Goal: Task Accomplishment & Management: Manage account settings

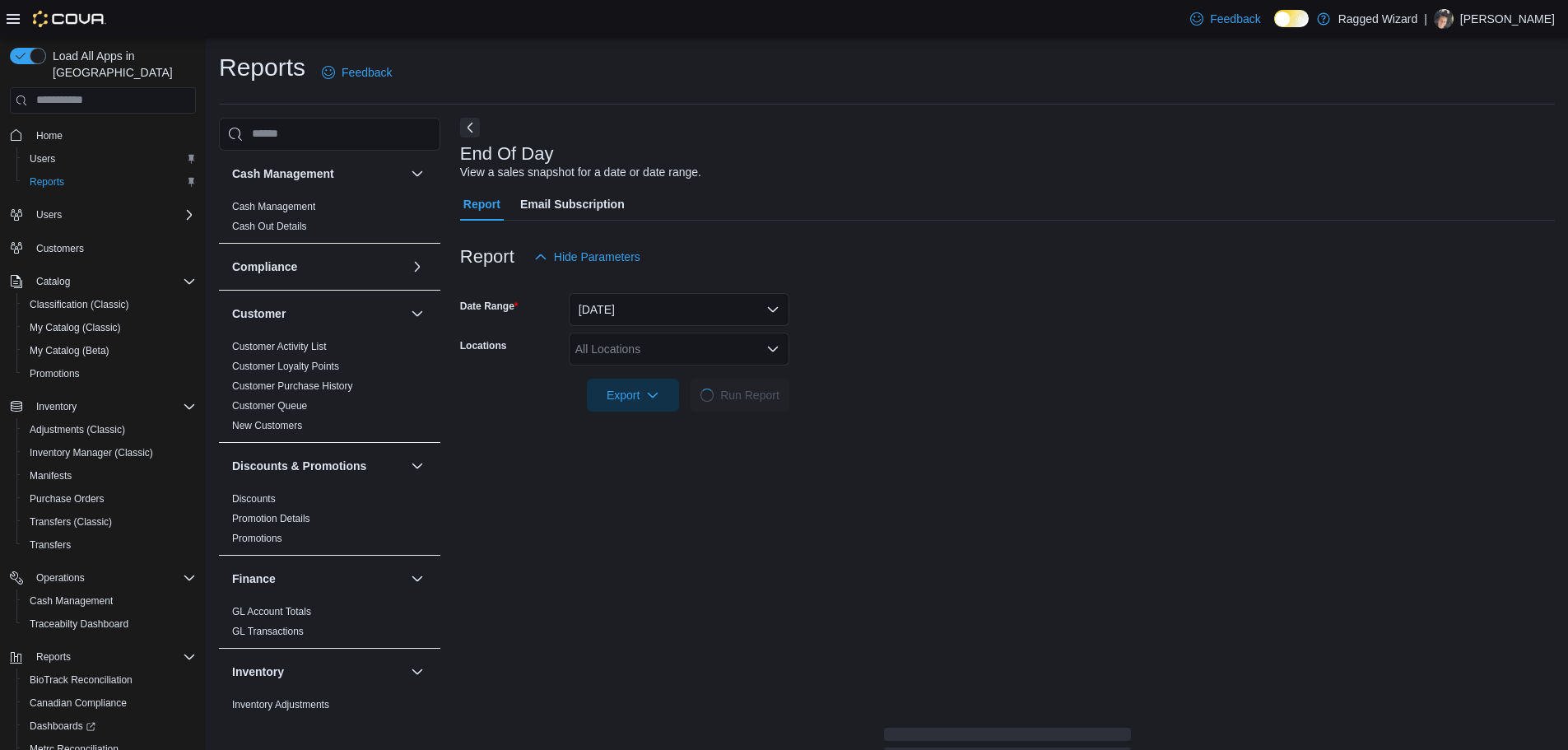
scroll to position [740, 0]
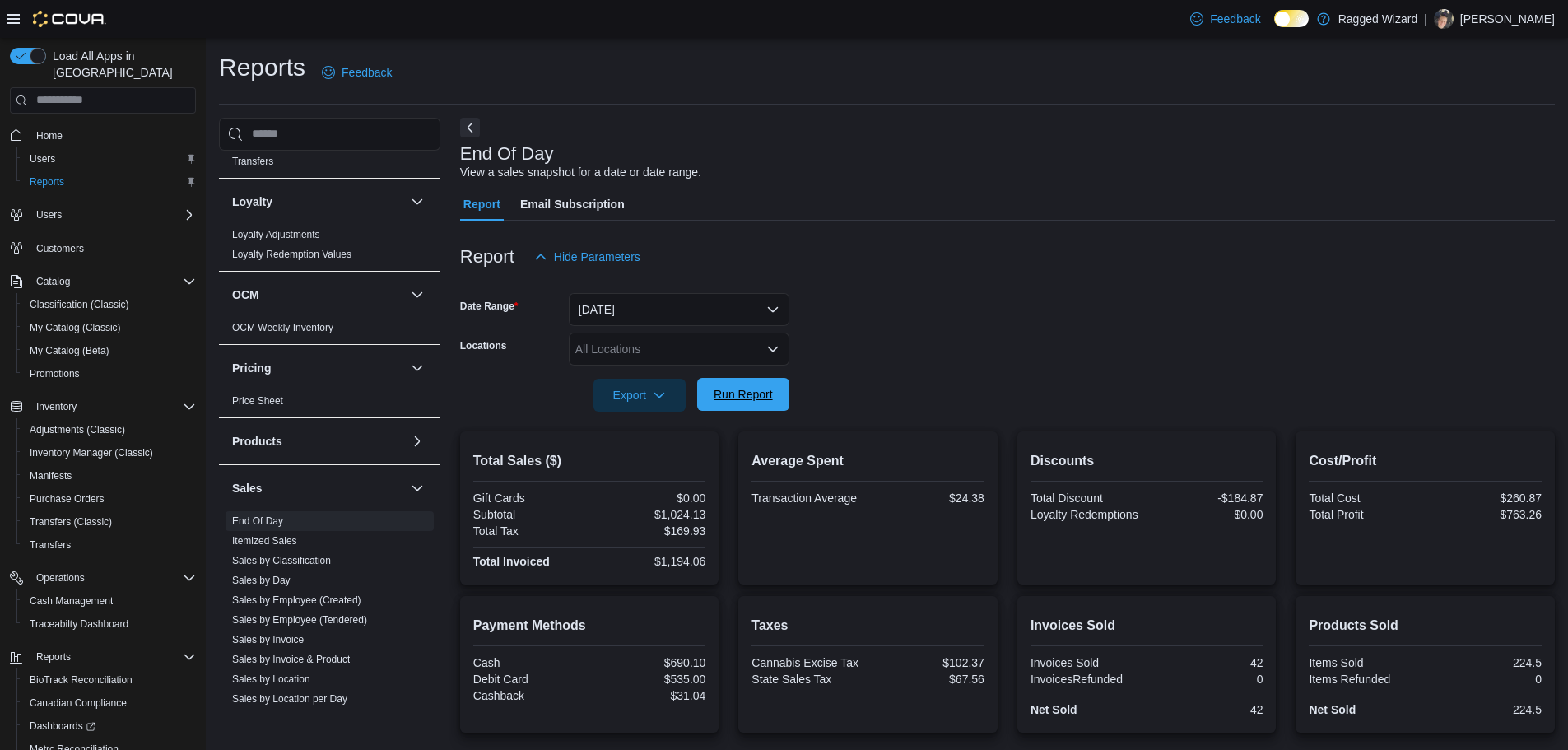
click at [734, 395] on span "Run Report" at bounding box center [743, 394] width 59 height 16
click at [634, 401] on span "Export" at bounding box center [640, 395] width 73 height 33
click at [646, 461] on span "Export to Pdf" at bounding box center [641, 460] width 74 height 13
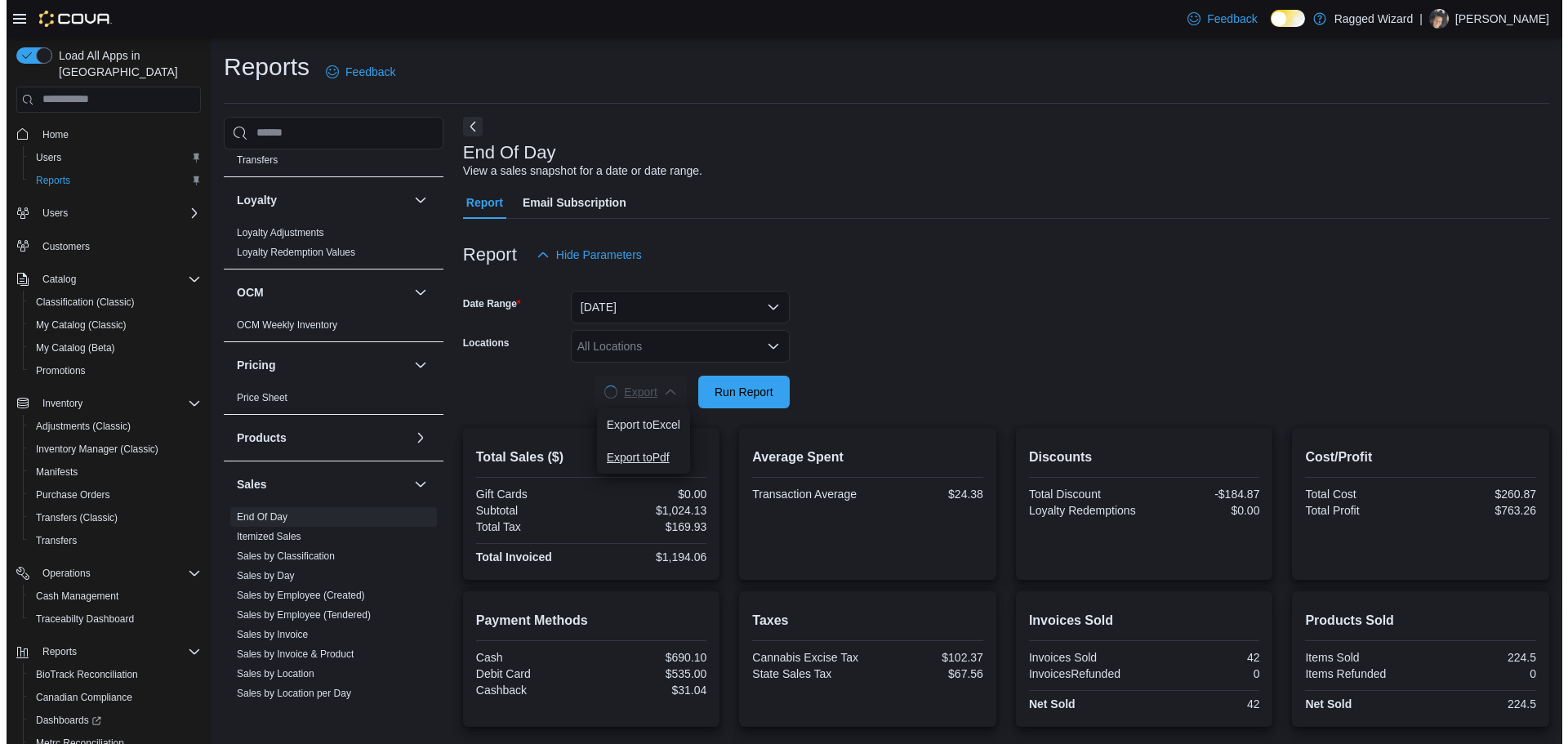
scroll to position [0, 0]
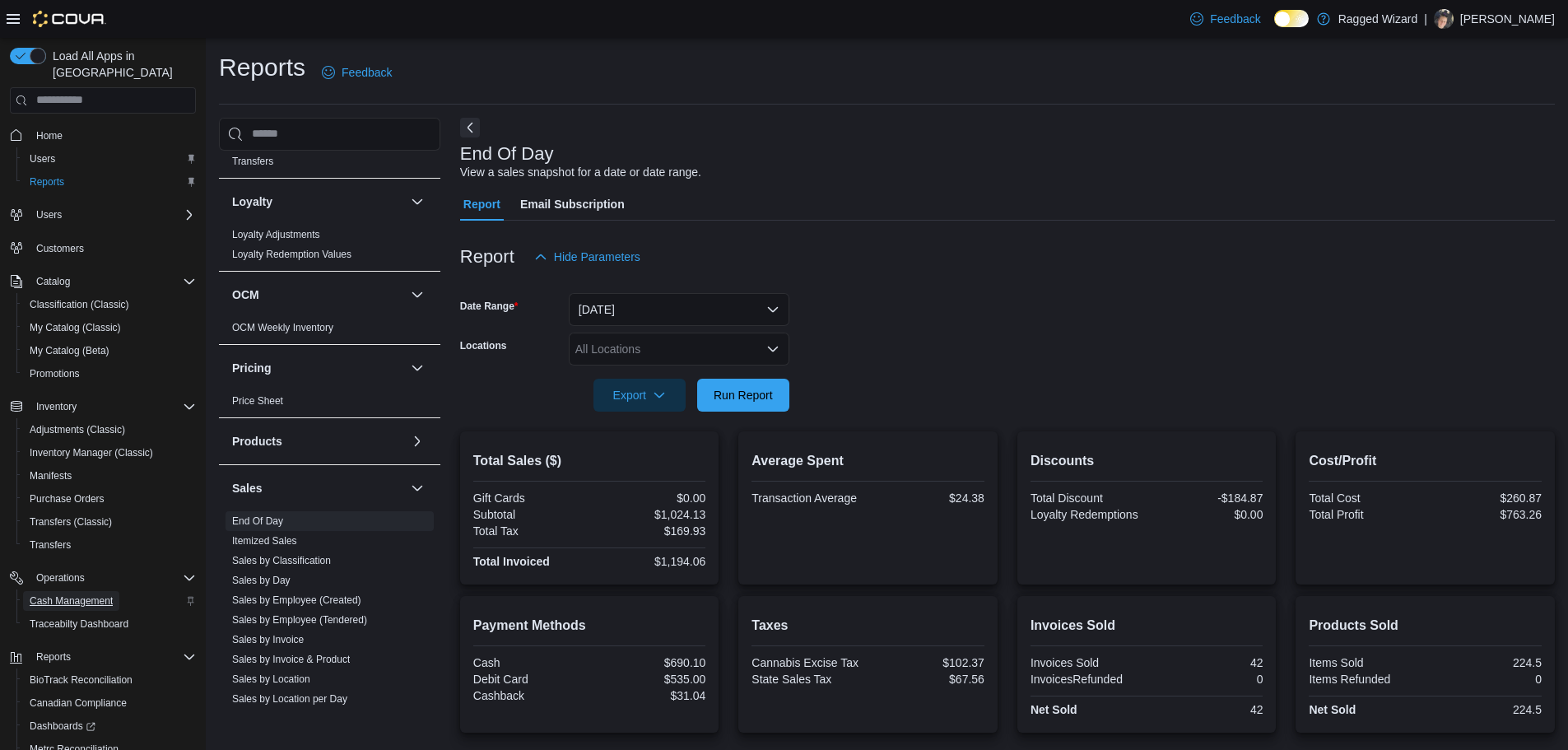
click at [84, 594] on span "Cash Management" at bounding box center [71, 600] width 83 height 13
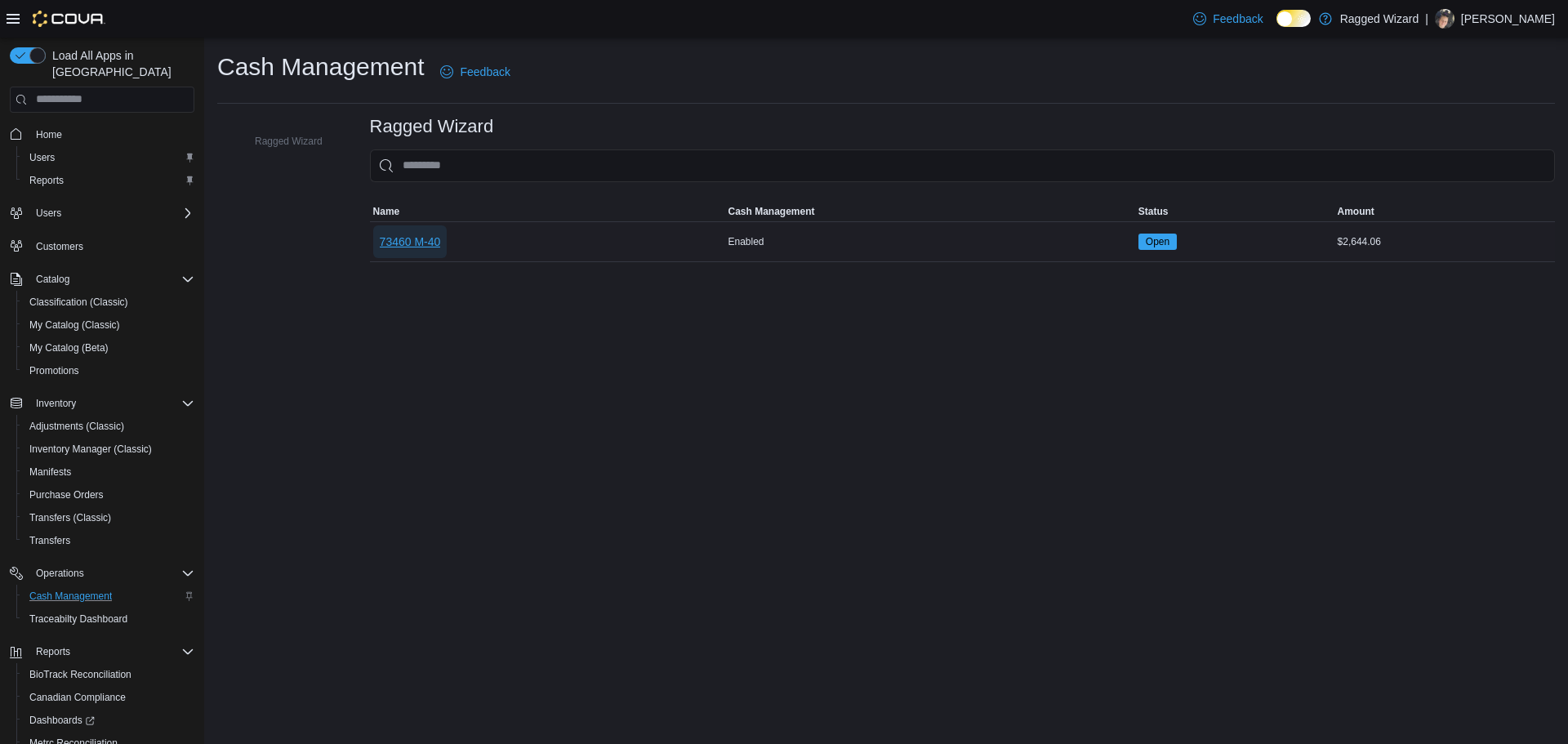
click at [408, 243] on span "73460 M-40" at bounding box center [409, 242] width 61 height 16
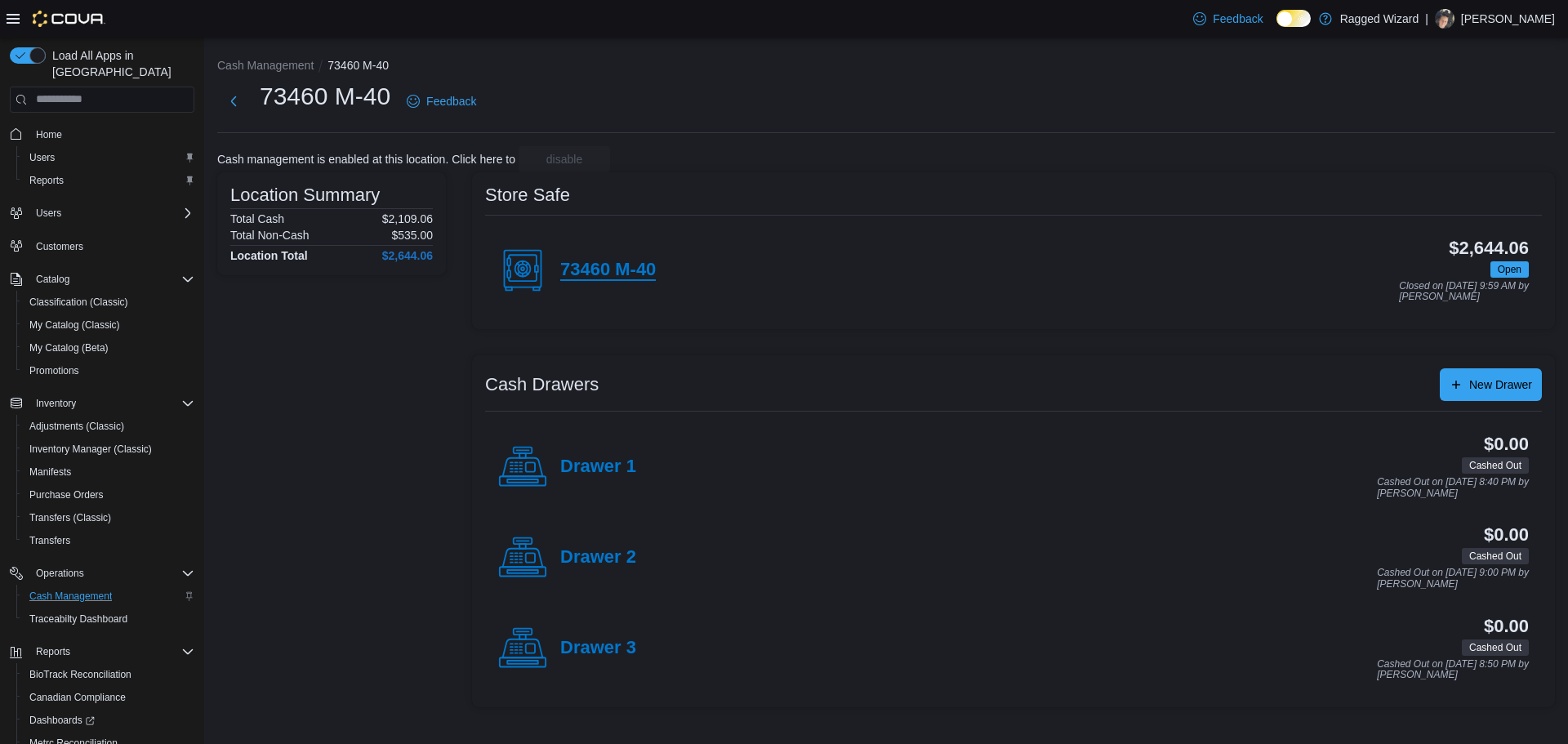
click at [578, 262] on h4 "73460 M-40" at bounding box center [607, 270] width 95 height 22
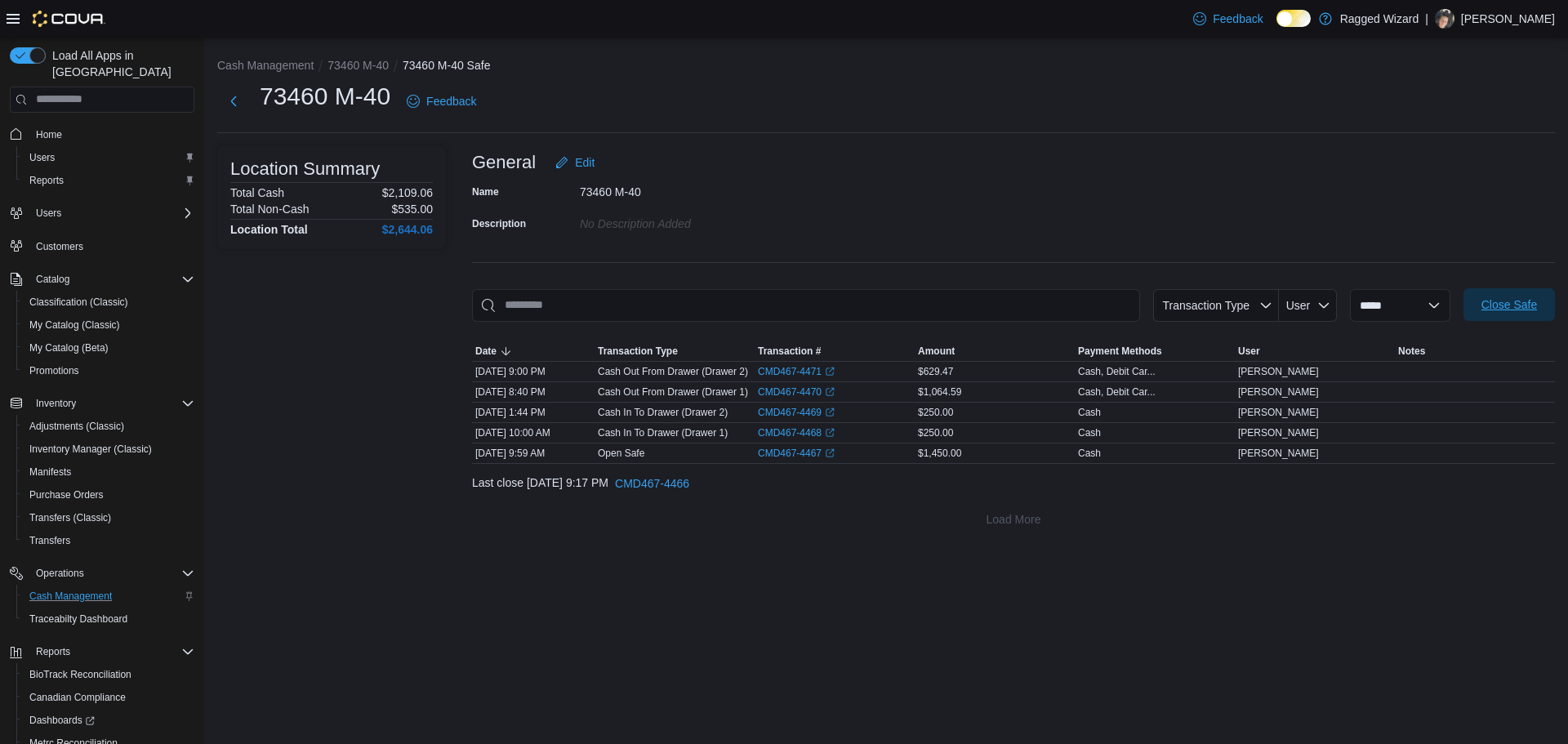
click at [1529, 301] on span "Close Safe" at bounding box center [1509, 304] width 56 height 16
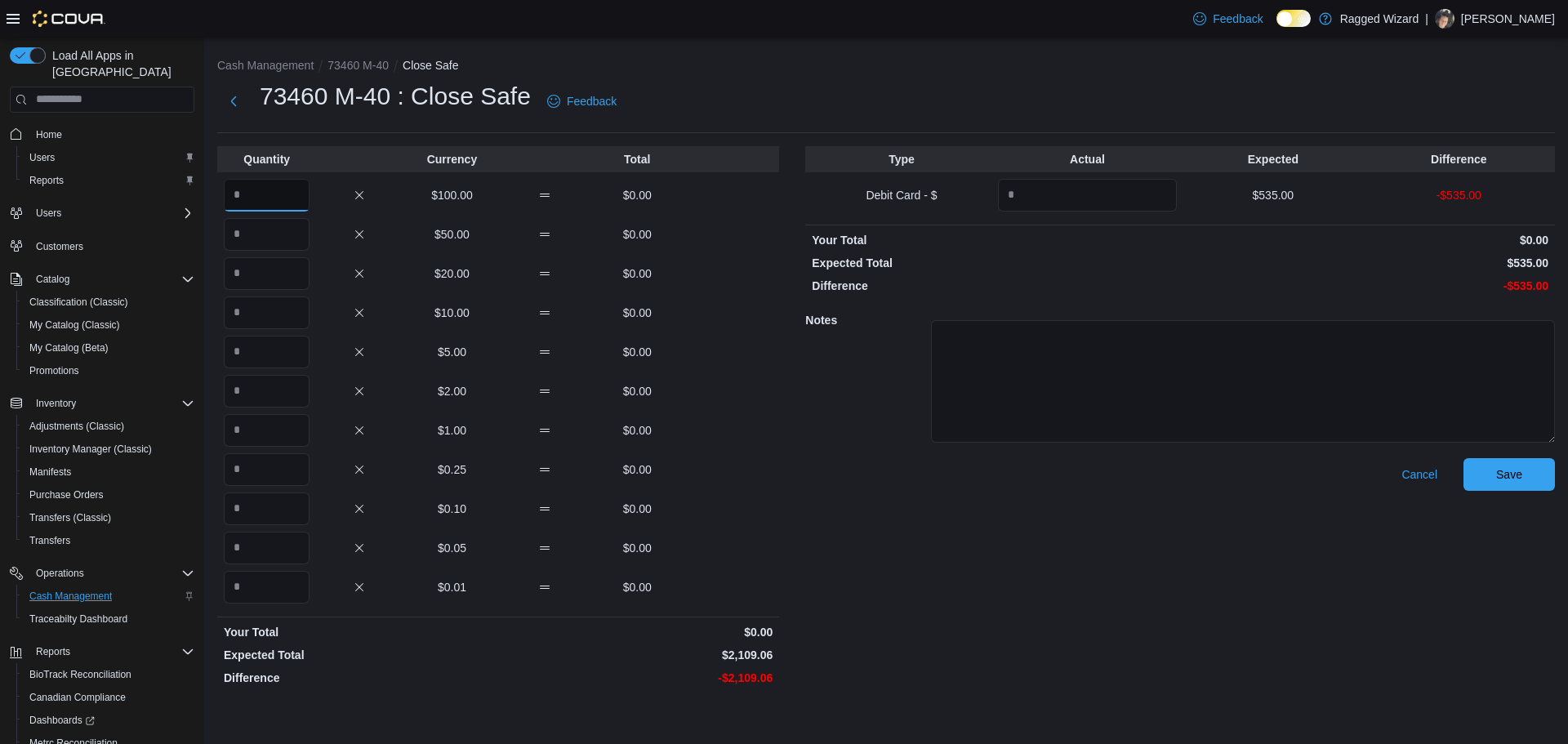
click at [263, 194] on input "Quantity" at bounding box center [267, 195] width 86 height 33
type input "**"
click at [268, 231] on input "Quantity" at bounding box center [267, 234] width 86 height 33
type input "*"
click at [864, 444] on div "Notes" at bounding box center [1180, 378] width 750 height 157
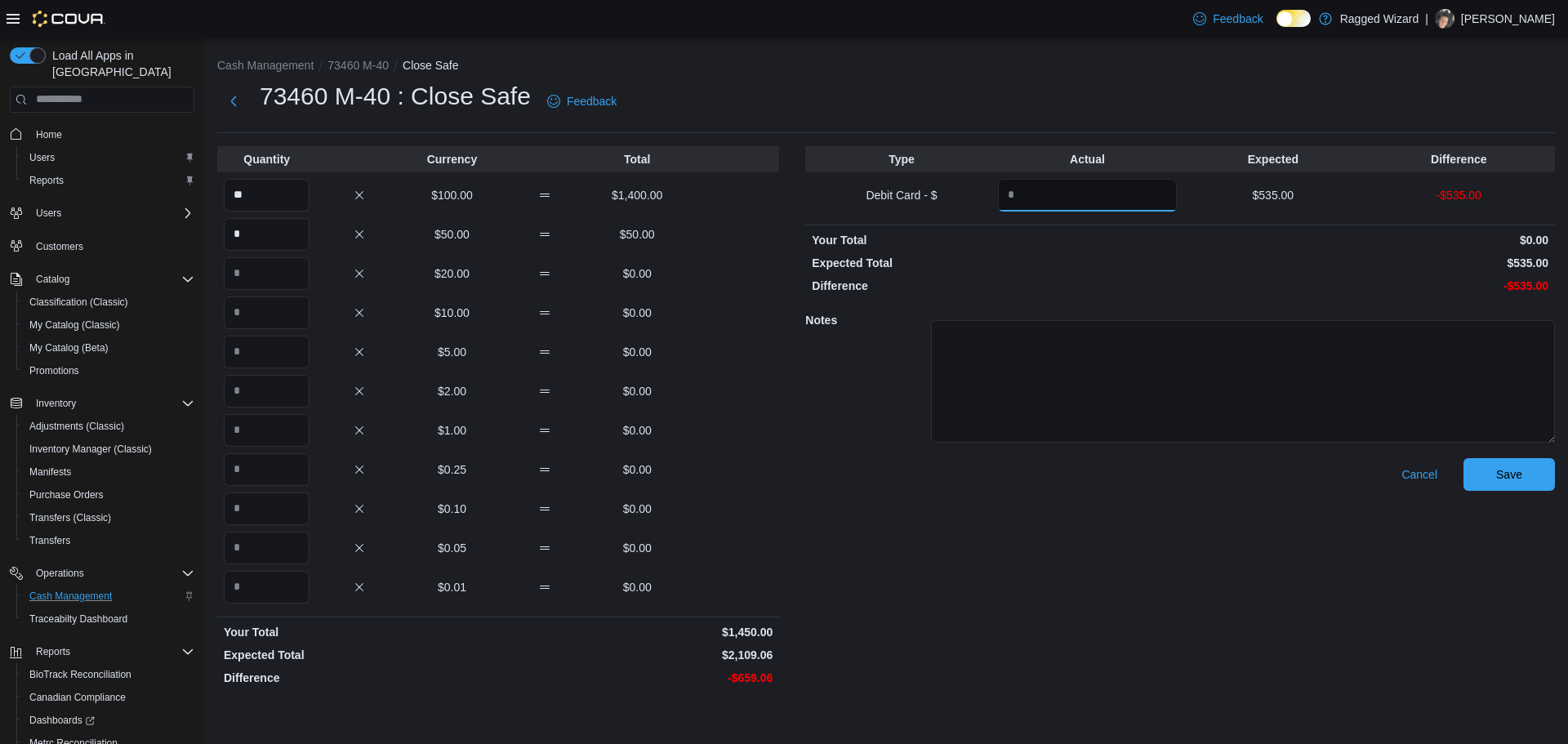
click at [1049, 198] on input "Quantity" at bounding box center [1087, 195] width 179 height 33
type input "***"
click at [1496, 468] on span "Save" at bounding box center [1509, 473] width 26 height 16
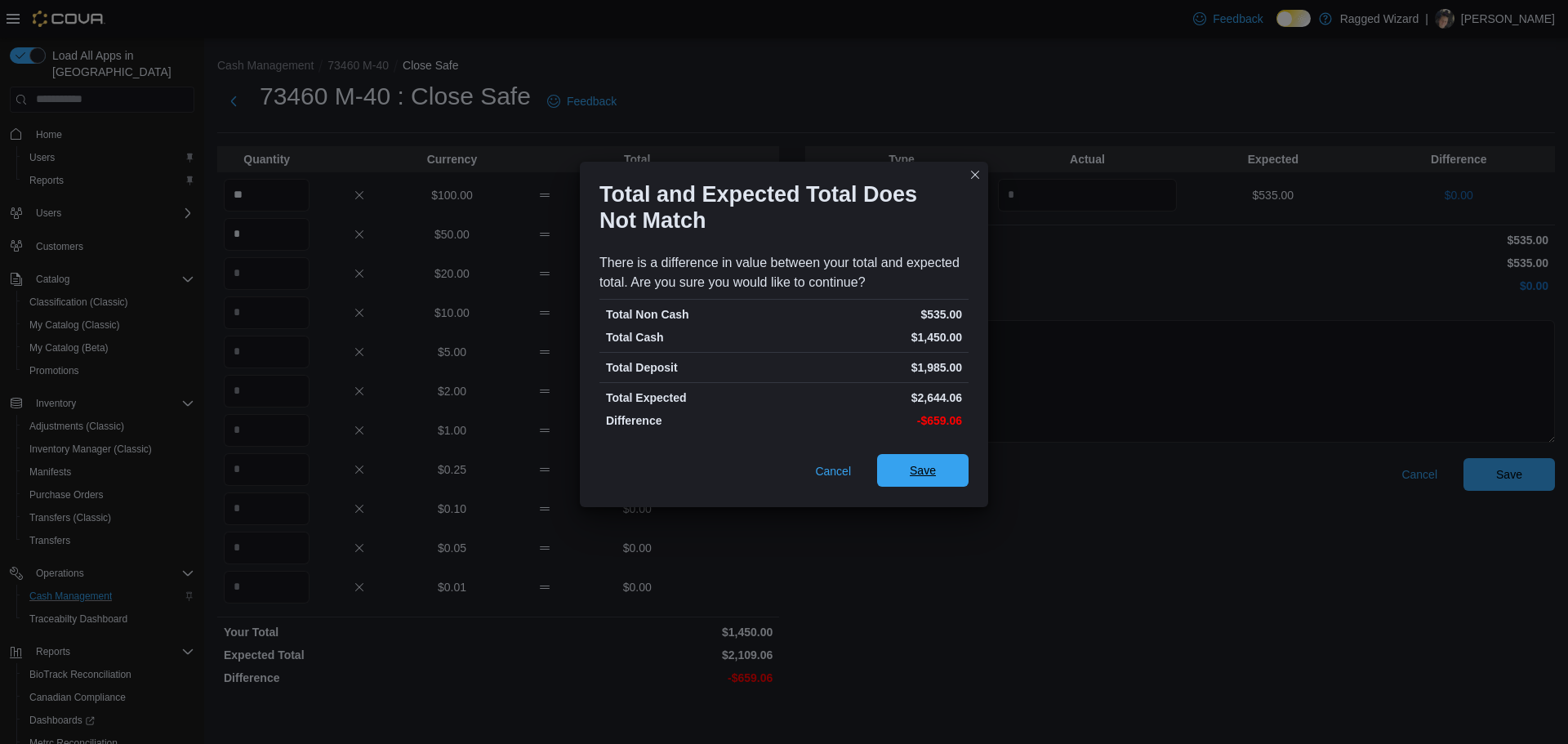
click at [925, 473] on span "Save" at bounding box center [923, 470] width 26 height 16
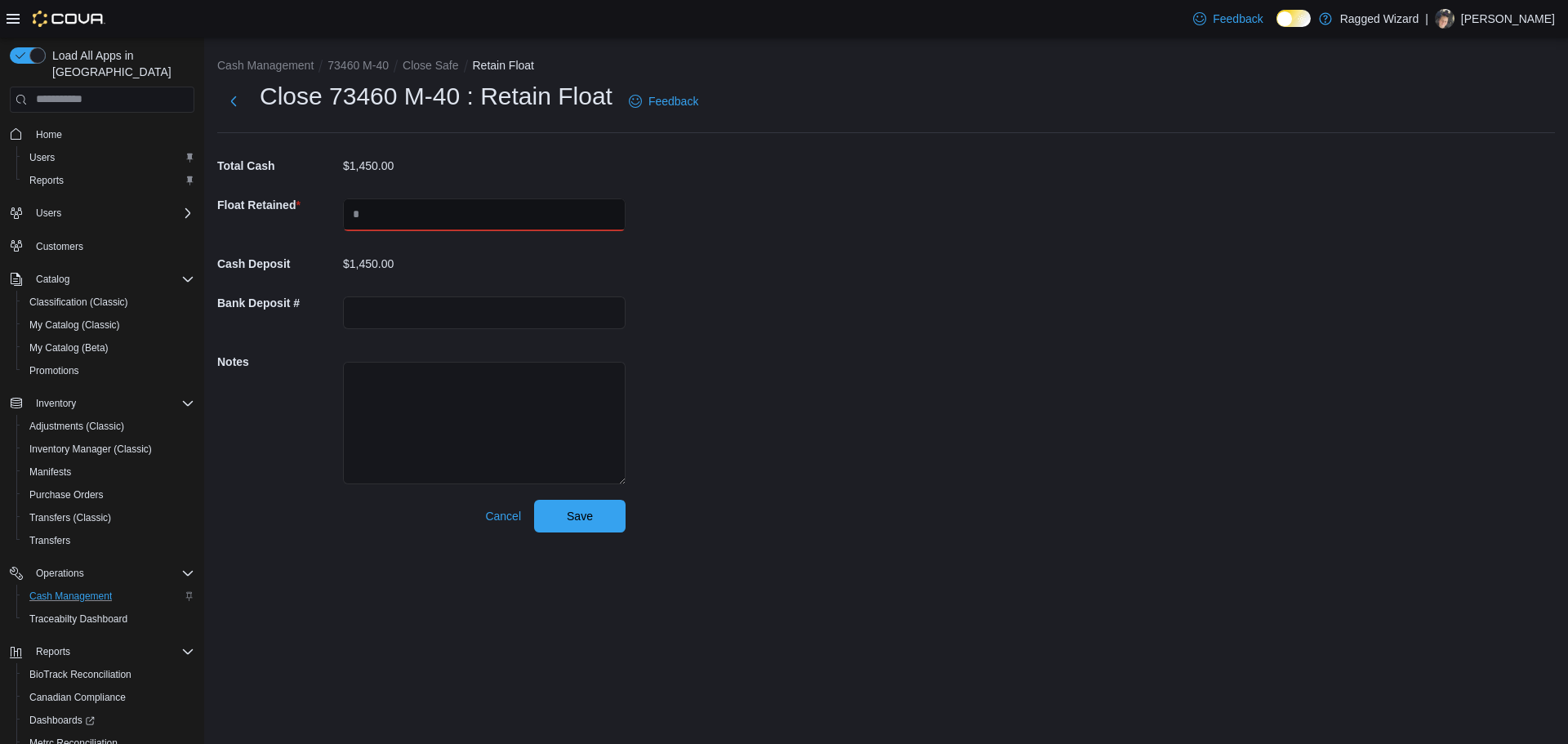
click at [484, 217] on input "text" at bounding box center [484, 215] width 282 height 33
type input "****"
click at [587, 513] on span "Save" at bounding box center [580, 515] width 26 height 16
